Goal: Task Accomplishment & Management: Use online tool/utility

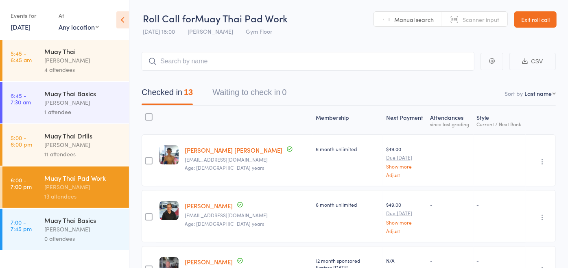
click at [546, 25] on link "Exit roll call" at bounding box center [535, 19] width 42 height 16
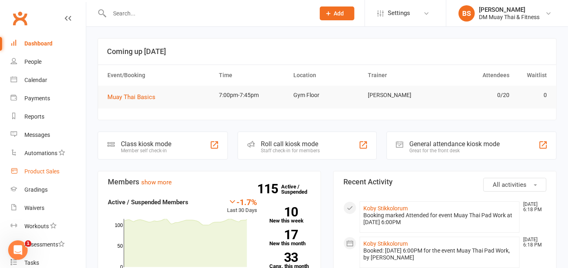
click at [43, 170] on div "Product Sales" at bounding box center [41, 171] width 35 height 7
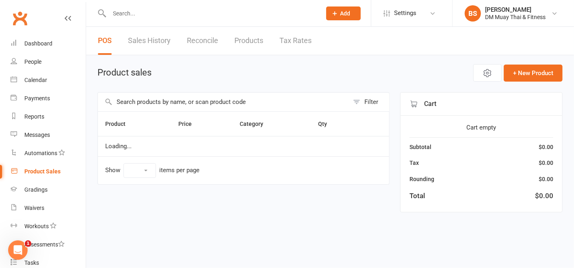
select select "100"
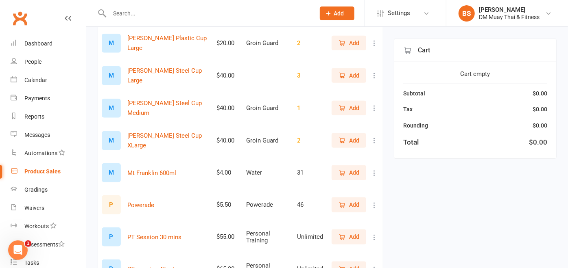
scroll to position [464, 0]
click at [349, 209] on span "Add" at bounding box center [354, 204] width 10 height 9
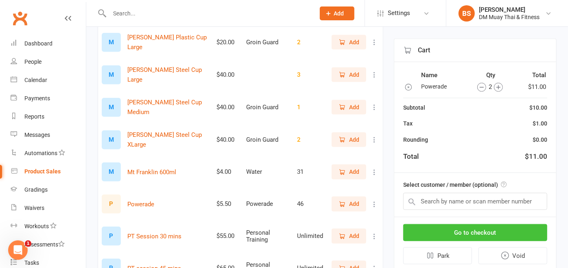
click at [472, 235] on button "Go to checkout" at bounding box center [475, 232] width 144 height 17
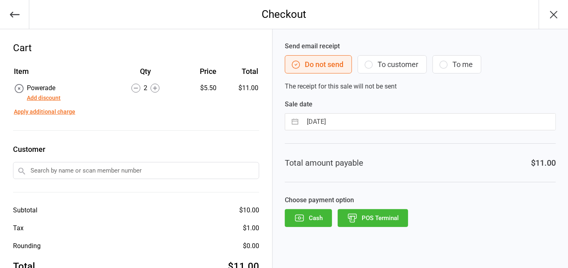
click at [11, 15] on icon "button" at bounding box center [15, 15] width 10 height 6
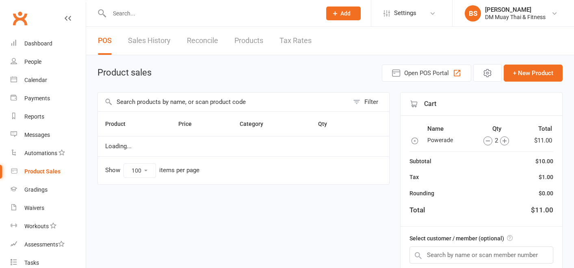
select select "100"
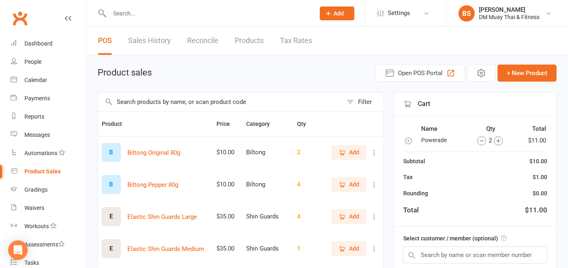
click at [480, 141] on icon "button" at bounding box center [481, 141] width 4 height 0
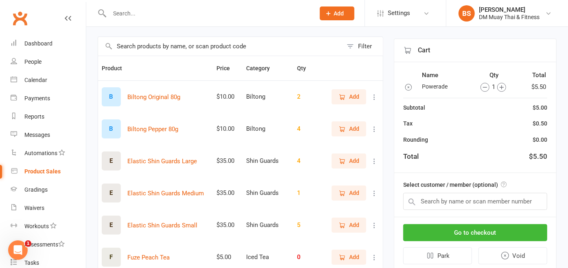
scroll to position [55, 0]
click at [444, 232] on button "Go to checkout" at bounding box center [475, 232] width 144 height 17
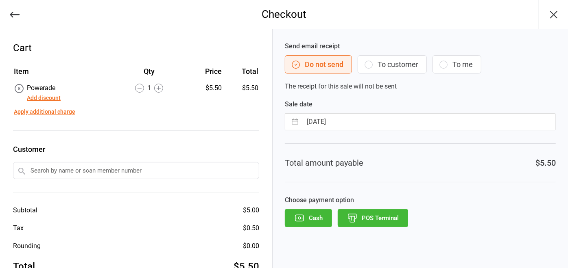
click at [377, 220] on button "POS Terminal" at bounding box center [372, 218] width 70 height 18
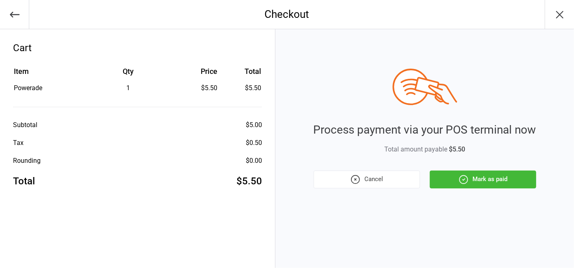
click at [478, 185] on button "Mark as paid" at bounding box center [483, 180] width 107 height 18
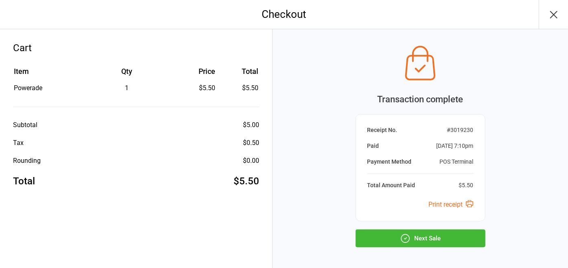
click at [403, 238] on icon "button" at bounding box center [405, 238] width 11 height 11
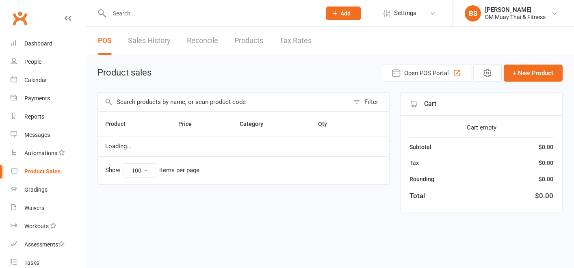
select select "100"
click at [40, 45] on div "Dashboard" at bounding box center [38, 43] width 28 height 7
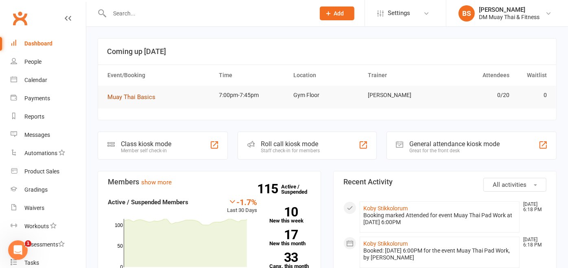
click at [128, 96] on span "Muay Thai Basics" at bounding box center [131, 97] width 48 height 7
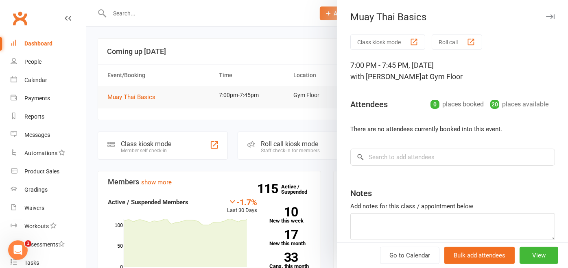
click at [439, 42] on button "Roll call" at bounding box center [456, 42] width 50 height 15
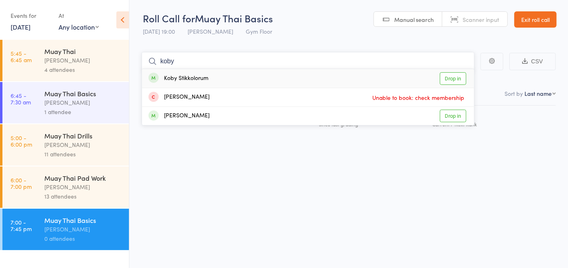
type input "koby"
click at [460, 79] on link "Drop in" at bounding box center [453, 78] width 26 height 13
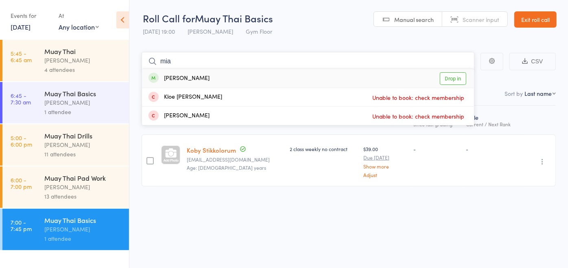
type input "mia"
click at [449, 81] on link "Drop in" at bounding box center [453, 78] width 26 height 13
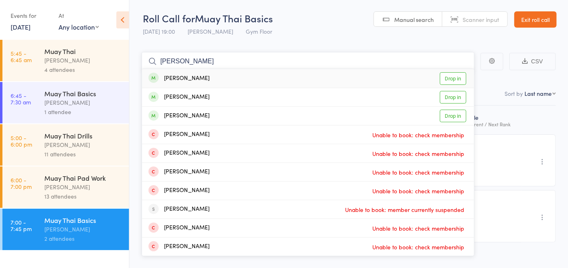
type input "[PERSON_NAME]"
click at [461, 76] on link "Drop in" at bounding box center [453, 78] width 26 height 13
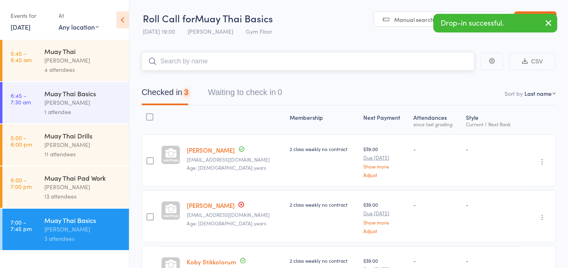
scroll to position [64, 0]
